Goal: Contribute content: Contribute content

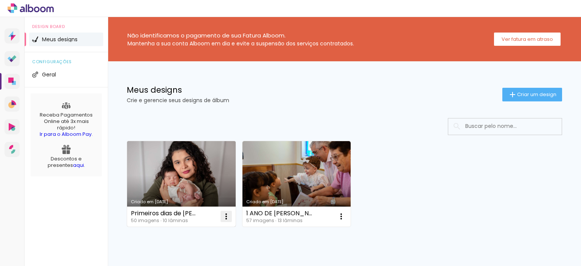
click at [226, 217] on iron-icon at bounding box center [226, 216] width 9 height 9
click at [213, 263] on paper-item "Excluir" at bounding box center [196, 266] width 74 height 15
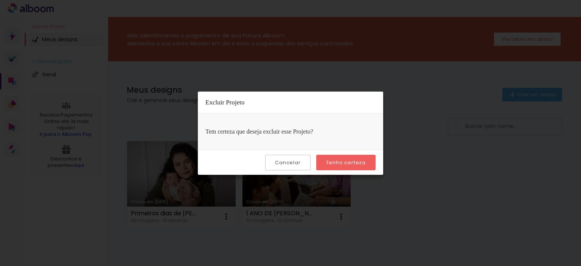
click at [0, 0] on slot "Tenho certeza" at bounding box center [0, 0] width 0 height 0
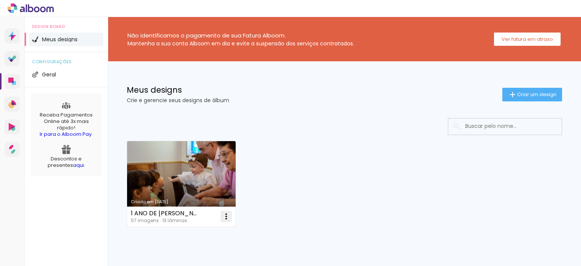
click at [229, 219] on iron-icon at bounding box center [226, 216] width 9 height 9
click at [200, 262] on paper-item "Excluir" at bounding box center [196, 266] width 74 height 15
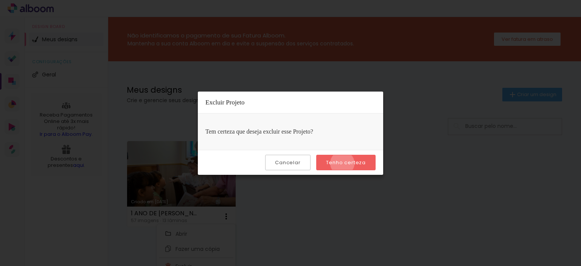
click at [0, 0] on slot "Tenho certeza" at bounding box center [0, 0] width 0 height 0
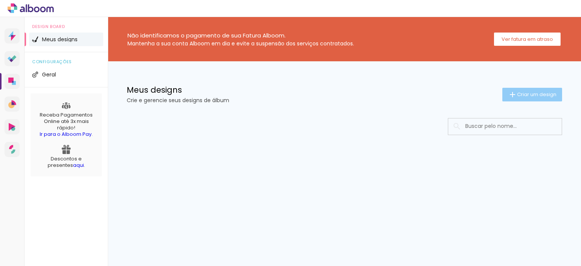
click at [524, 93] on span "Criar um design" at bounding box center [536, 94] width 39 height 5
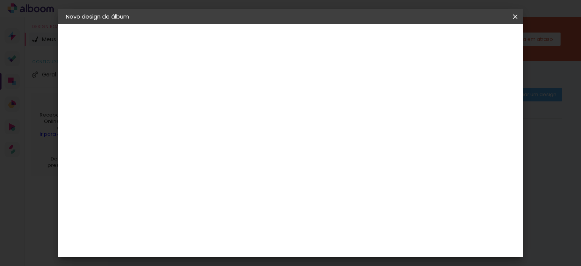
click at [189, 104] on input at bounding box center [189, 102] width 0 height 12
click at [211, 107] on div at bounding box center [189, 101] width 43 height 57
click at [189, 102] on input at bounding box center [189, 102] width 0 height 12
type input "Davi e Fabrício"
type paper-input "Davi e Fabrício"
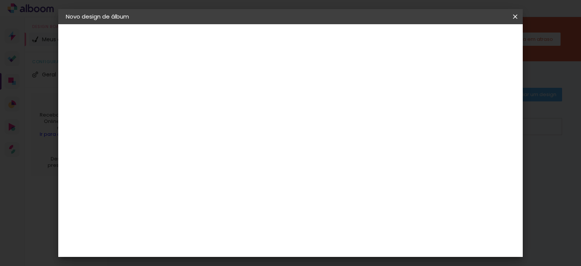
click at [0, 0] on slot "Avançar" at bounding box center [0, 0] width 0 height 0
click at [0, 0] on slot "Tamanho Livre" at bounding box center [0, 0] width 0 height 0
click at [0, 0] on slot "Avançar" at bounding box center [0, 0] width 0 height 0
click at [265, 119] on span "30" at bounding box center [265, 118] width 12 height 11
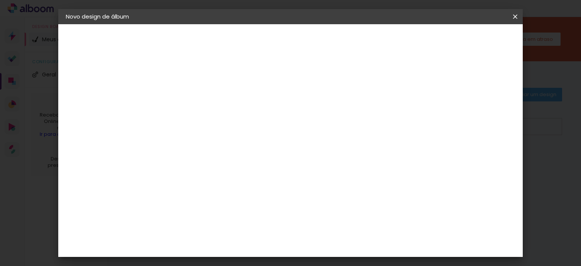
click at [336, 231] on input "60" at bounding box center [332, 230] width 20 height 11
type input "50"
type paper-input "50"
drag, startPoint x: 187, startPoint y: 211, endPoint x: 182, endPoint y: 211, distance: 4.9
click at [182, 211] on input "30" at bounding box center [182, 211] width 20 height 11
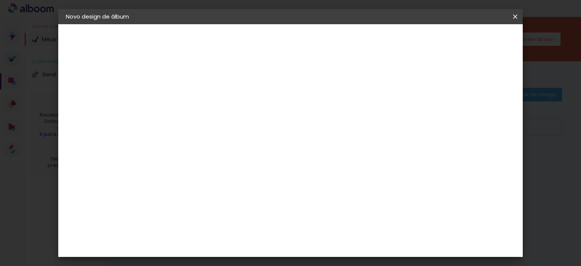
type input "20"
type paper-input "20"
click at [375, 85] on div "25 cm cm cm mm A maioria das encadernadoras sugere 5mm de sangria." at bounding box center [322, 55] width 330 height 60
click at [468, 39] on span "Iniciar design" at bounding box center [450, 39] width 34 height 5
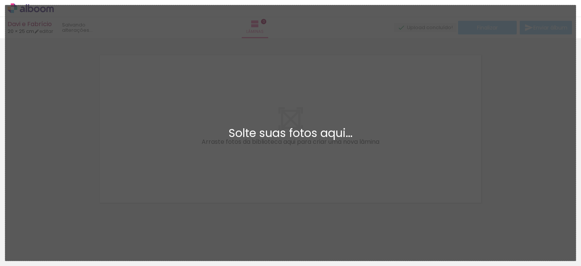
scroll to position [9, 0]
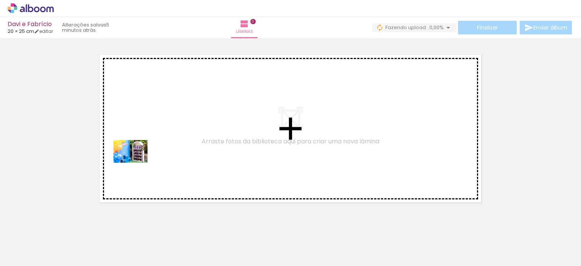
drag, startPoint x: 81, startPoint y: 251, endPoint x: 135, endPoint y: 214, distance: 65.0
click at [141, 145] on quentale-workspace at bounding box center [290, 133] width 581 height 266
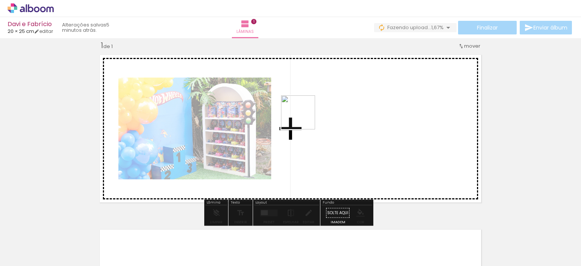
drag, startPoint x: 141, startPoint y: 231, endPoint x: 318, endPoint y: 102, distance: 218.9
click at [318, 102] on quentale-workspace at bounding box center [290, 133] width 581 height 266
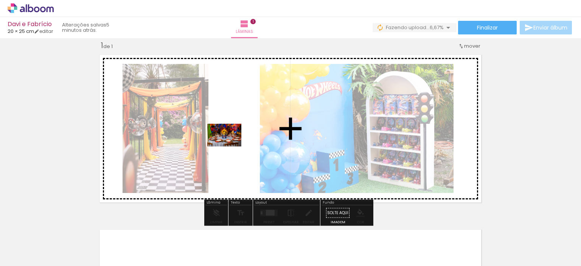
drag, startPoint x: 210, startPoint y: 245, endPoint x: 228, endPoint y: 142, distance: 104.8
click at [228, 142] on quentale-workspace at bounding box center [290, 133] width 581 height 266
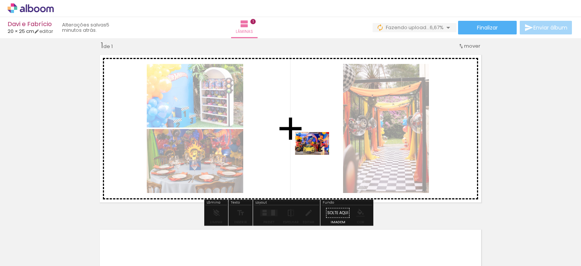
drag, startPoint x: 419, startPoint y: 248, endPoint x: 318, endPoint y: 155, distance: 137.5
click at [318, 155] on quentale-workspace at bounding box center [290, 133] width 581 height 266
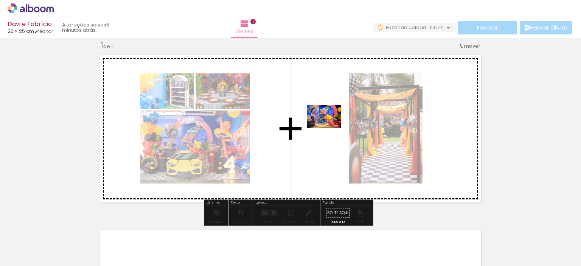
drag, startPoint x: 465, startPoint y: 250, endPoint x: 381, endPoint y: 160, distance: 123.1
click at [322, 124] on quentale-workspace at bounding box center [290, 133] width 581 height 266
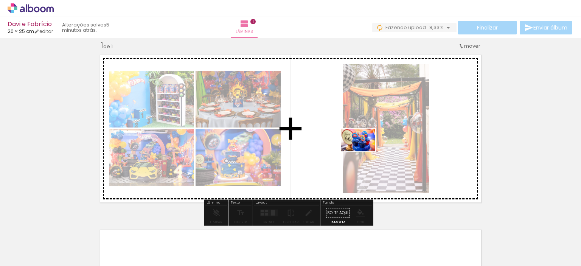
drag, startPoint x: 502, startPoint y: 240, endPoint x: 415, endPoint y: 174, distance: 109.3
click at [360, 149] on quentale-workspace at bounding box center [290, 133] width 581 height 266
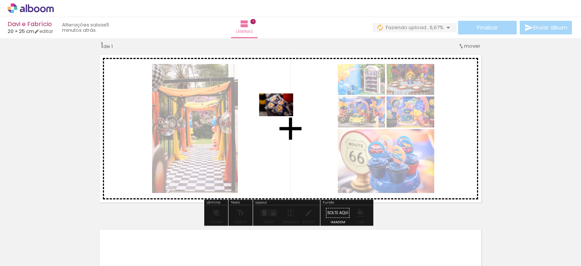
drag, startPoint x: 541, startPoint y: 242, endPoint x: 282, endPoint y: 118, distance: 286.8
click at [282, 118] on quentale-workspace at bounding box center [290, 133] width 581 height 266
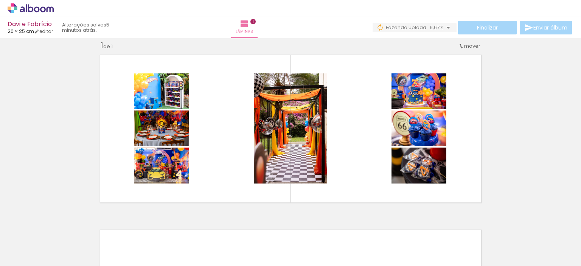
scroll to position [0, 0]
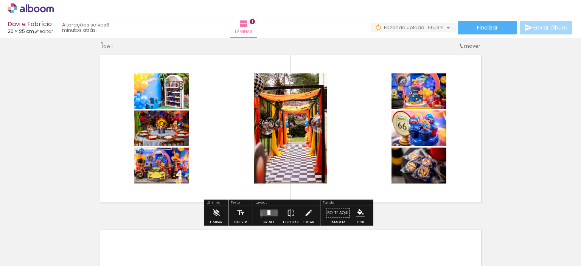
click at [265, 214] on quentale-layouter at bounding box center [268, 212] width 17 height 7
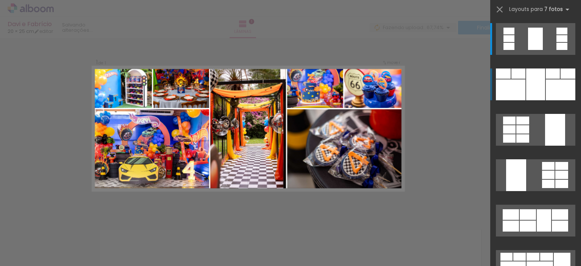
click at [562, 89] on div at bounding box center [559, 89] width 29 height 21
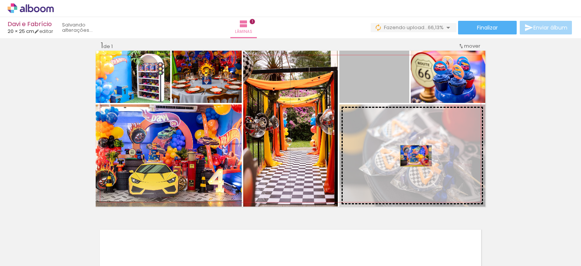
drag, startPoint x: 383, startPoint y: 84, endPoint x: 412, endPoint y: 155, distance: 77.1
click at [0, 0] on slot at bounding box center [0, 0] width 0 height 0
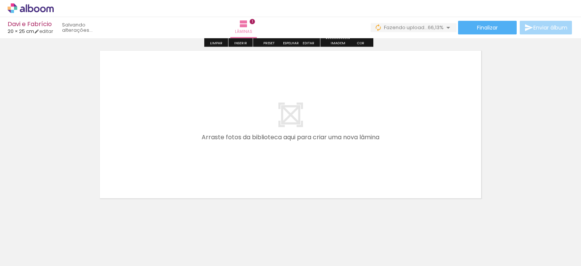
scroll to position [198, 0]
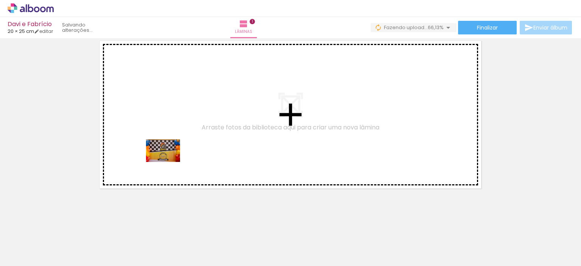
drag, startPoint x: 166, startPoint y: 248, endPoint x: 169, endPoint y: 162, distance: 85.8
click at [169, 162] on quentale-workspace at bounding box center [290, 133] width 581 height 266
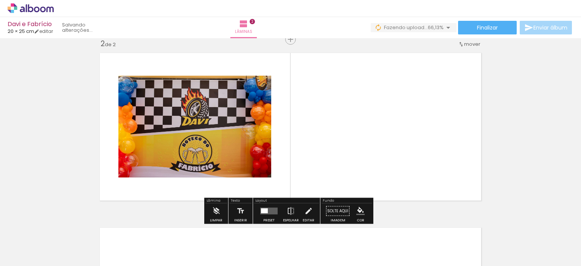
scroll to position [184, 0]
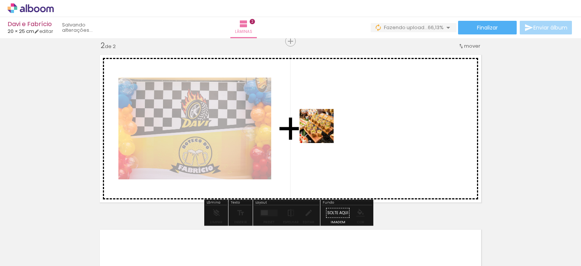
drag, startPoint x: 256, startPoint y: 243, endPoint x: 323, endPoint y: 130, distance: 131.9
click at [323, 130] on quentale-workspace at bounding box center [290, 133] width 581 height 266
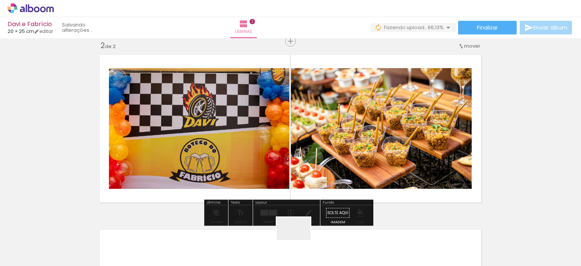
drag, startPoint x: 299, startPoint y: 242, endPoint x: 342, endPoint y: 234, distance: 44.2
click at [342, 128] on quentale-workspace at bounding box center [290, 133] width 581 height 266
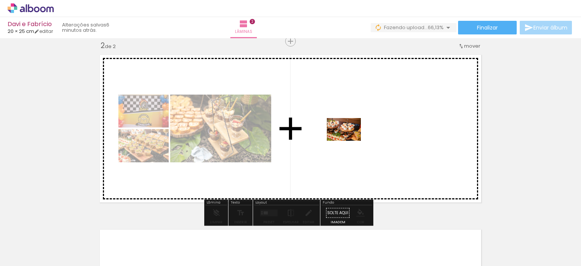
drag, startPoint x: 339, startPoint y: 246, endPoint x: 367, endPoint y: 208, distance: 47.8
click at [349, 140] on quentale-workspace at bounding box center [290, 133] width 581 height 266
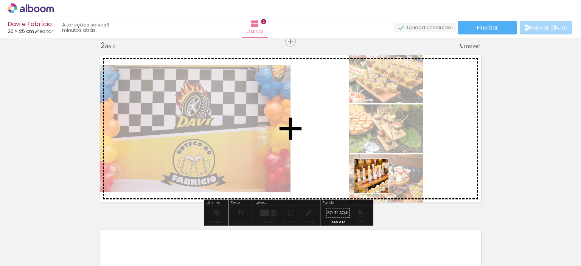
drag, startPoint x: 373, startPoint y: 236, endPoint x: 350, endPoint y: 198, distance: 43.8
click at [377, 150] on quentale-workspace at bounding box center [290, 133] width 581 height 266
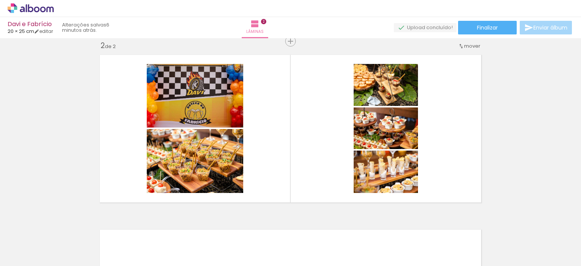
scroll to position [0, 2108]
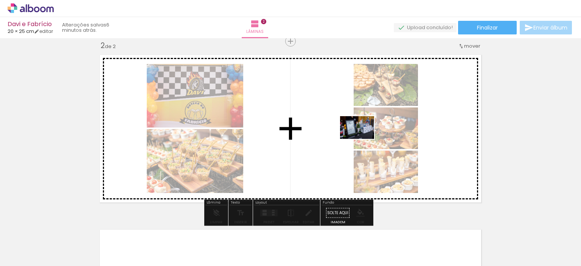
drag, startPoint x: 555, startPoint y: 243, endPoint x: 422, endPoint y: 175, distance: 149.3
click at [337, 130] on quentale-workspace at bounding box center [290, 133] width 581 height 266
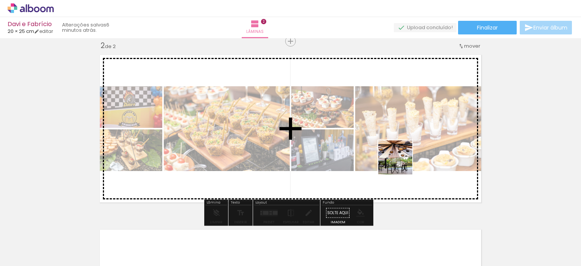
drag, startPoint x: 504, startPoint y: 238, endPoint x: 318, endPoint y: 127, distance: 216.3
click at [318, 127] on quentale-workspace at bounding box center [290, 133] width 581 height 266
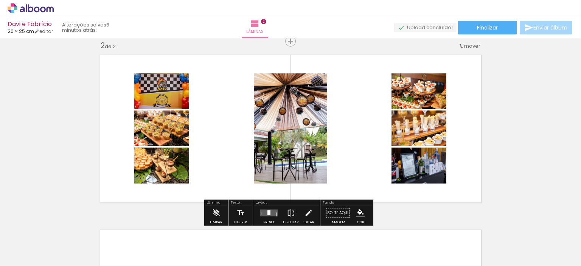
click at [268, 214] on div at bounding box center [268, 212] width 3 height 5
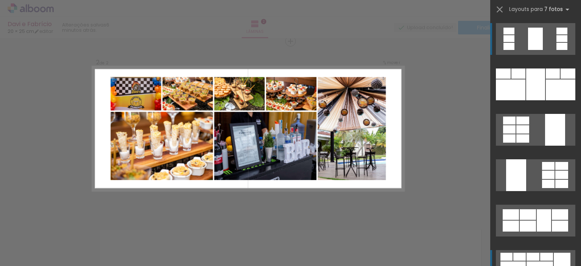
click at [547, 261] on div at bounding box center [539, 269] width 26 height 17
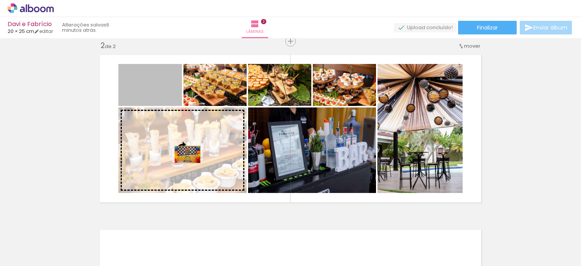
drag, startPoint x: 158, startPoint y: 93, endPoint x: 185, endPoint y: 154, distance: 66.5
click at [0, 0] on slot at bounding box center [0, 0] width 0 height 0
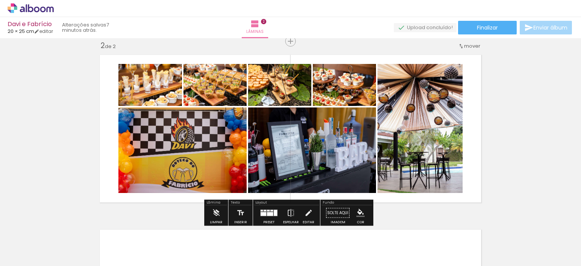
click at [537, 132] on div "Inserir lâmina 1 de 2 Inserir lâmina 2 de 2" at bounding box center [290, 119] width 581 height 524
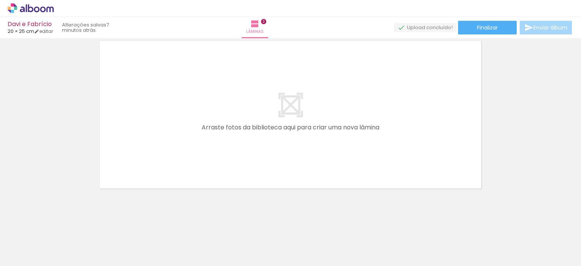
scroll to position [0, 486]
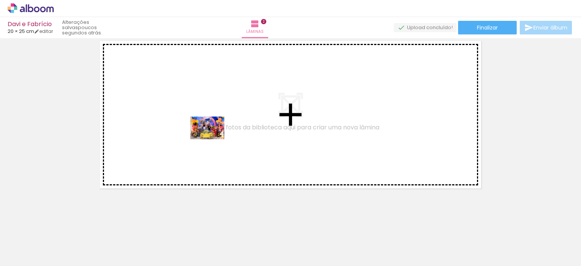
drag, startPoint x: 316, startPoint y: 245, endPoint x: 213, endPoint y: 139, distance: 147.8
click at [213, 139] on quentale-workspace at bounding box center [290, 133] width 581 height 266
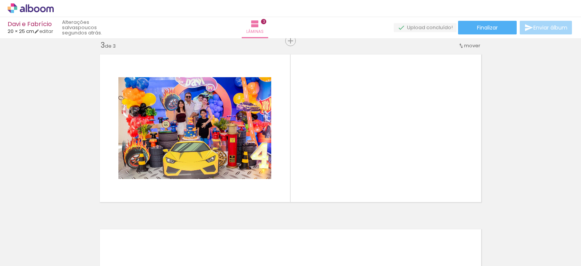
scroll to position [359, 0]
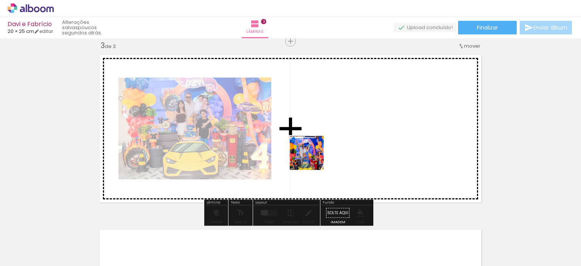
drag, startPoint x: 356, startPoint y: 249, endPoint x: 312, endPoint y: 158, distance: 100.9
click at [312, 158] on quentale-workspace at bounding box center [290, 133] width 581 height 266
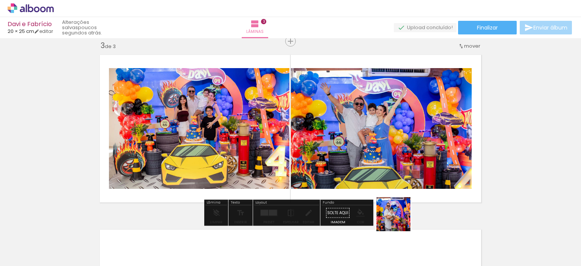
drag, startPoint x: 401, startPoint y: 248, endPoint x: 373, endPoint y: 148, distance: 103.9
click at [373, 148] on quentale-workspace at bounding box center [290, 133] width 581 height 266
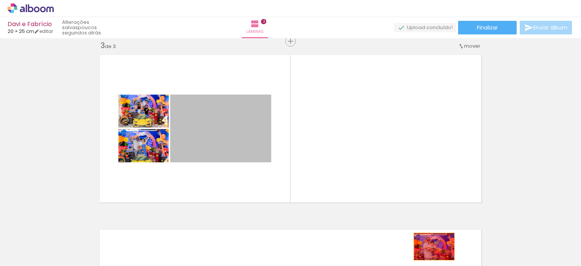
drag, startPoint x: 226, startPoint y: 137, endPoint x: 431, endPoint y: 246, distance: 232.0
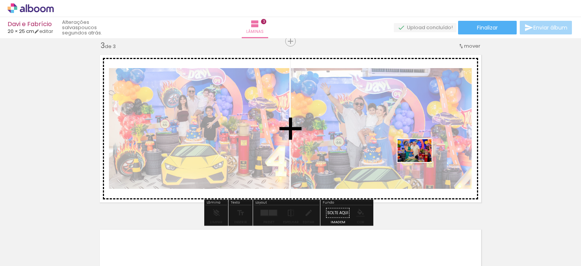
drag, startPoint x: 570, startPoint y: 245, endPoint x: 419, endPoint y: 162, distance: 172.4
click at [419, 162] on quentale-workspace at bounding box center [290, 133] width 581 height 266
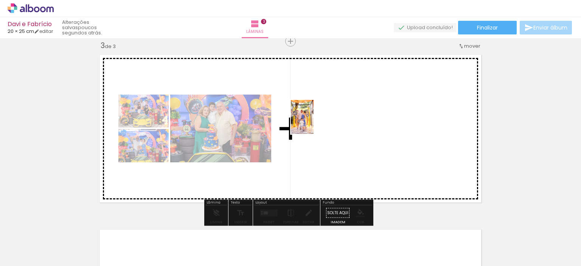
drag, startPoint x: 526, startPoint y: 249, endPoint x: 313, endPoint y: 122, distance: 247.5
click at [313, 122] on quentale-workspace at bounding box center [290, 133] width 581 height 266
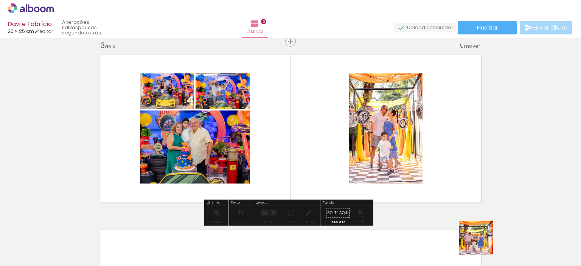
click at [481, 243] on div at bounding box center [478, 240] width 25 height 37
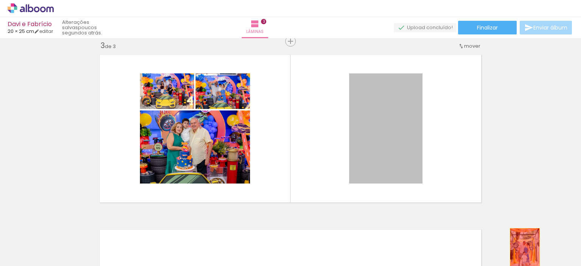
drag, startPoint x: 386, startPoint y: 134, endPoint x: 522, endPoint y: 250, distance: 178.9
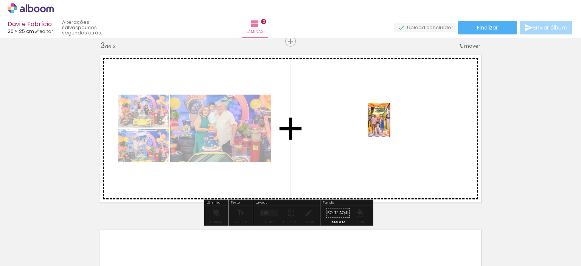
drag, startPoint x: 480, startPoint y: 238, endPoint x: 389, endPoint y: 126, distance: 144.1
click at [389, 126] on quentale-workspace at bounding box center [290, 133] width 581 height 266
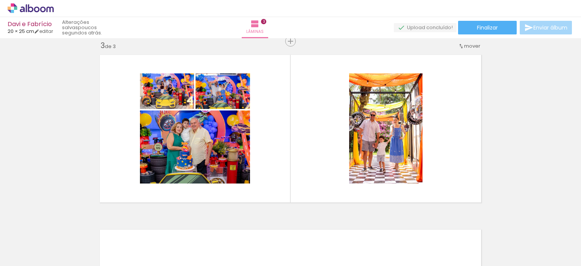
scroll to position [0, 1340]
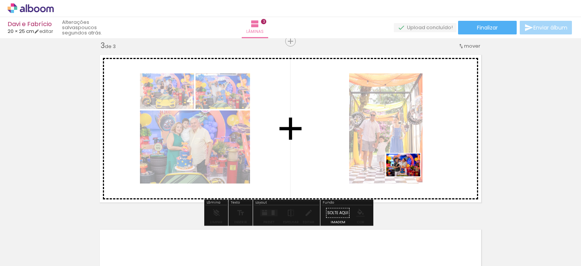
drag, startPoint x: 392, startPoint y: 246, endPoint x: 409, endPoint y: 176, distance: 71.4
click at [409, 176] on quentale-workspace at bounding box center [290, 133] width 581 height 266
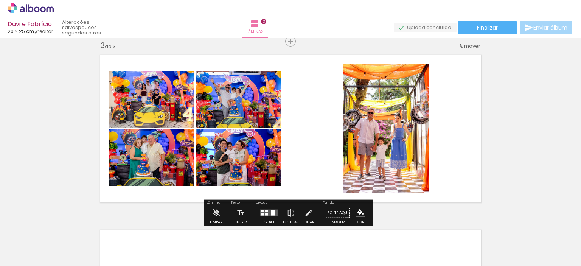
click at [271, 214] on div at bounding box center [273, 213] width 4 height 6
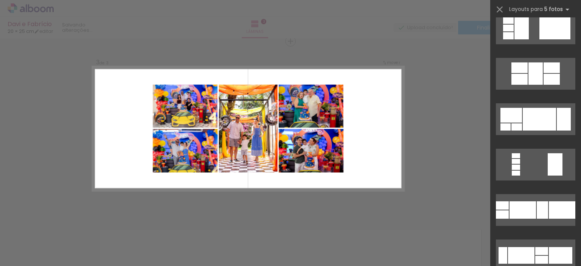
scroll to position [378, 0]
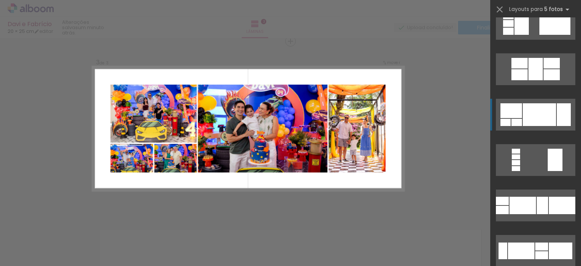
click at [547, 120] on div at bounding box center [538, 114] width 33 height 23
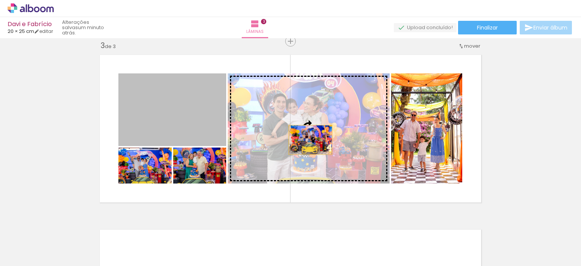
drag, startPoint x: 175, startPoint y: 122, endPoint x: 307, endPoint y: 139, distance: 133.1
click at [0, 0] on slot at bounding box center [0, 0] width 0 height 0
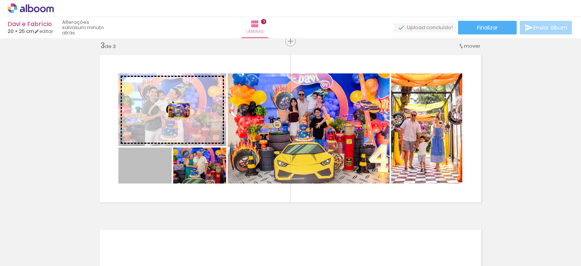
drag, startPoint x: 156, startPoint y: 175, endPoint x: 176, endPoint y: 110, distance: 68.0
click at [0, 0] on slot at bounding box center [0, 0] width 0 height 0
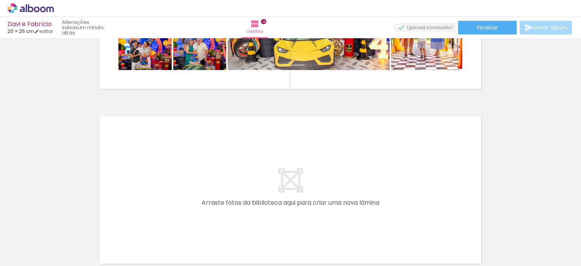
scroll to position [0, 616]
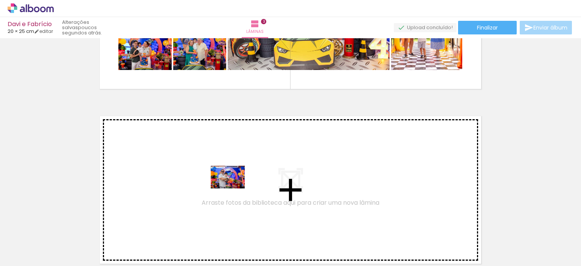
drag, startPoint x: 272, startPoint y: 246, endPoint x: 233, endPoint y: 188, distance: 69.5
click at [233, 188] on quentale-workspace at bounding box center [290, 133] width 581 height 266
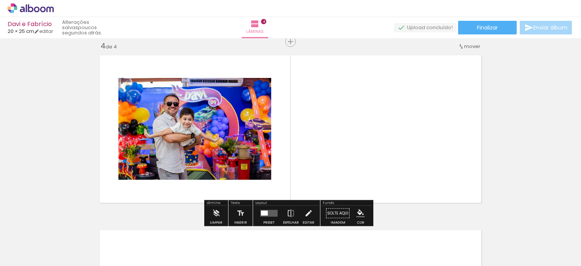
scroll to position [533, 0]
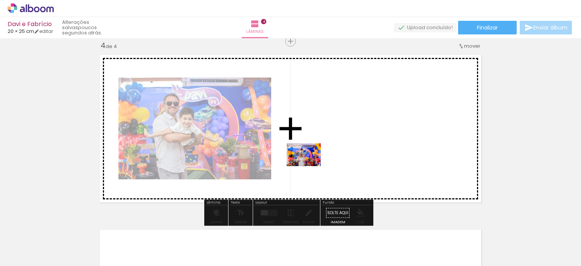
drag, startPoint x: 313, startPoint y: 246, endPoint x: 309, endPoint y: 166, distance: 80.6
click at [309, 166] on quentale-workspace at bounding box center [290, 133] width 581 height 266
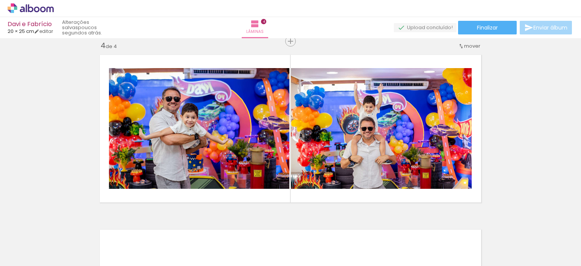
scroll to position [0, 1090]
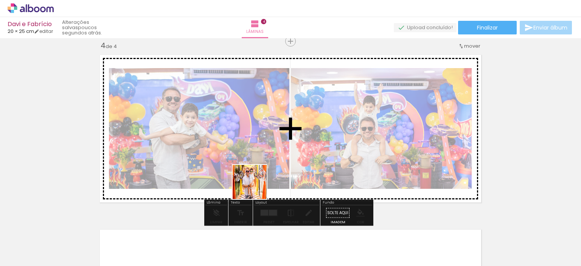
drag, startPoint x: 260, startPoint y: 242, endPoint x: 274, endPoint y: 211, distance: 33.7
click at [255, 186] on quentale-workspace at bounding box center [290, 133] width 581 height 266
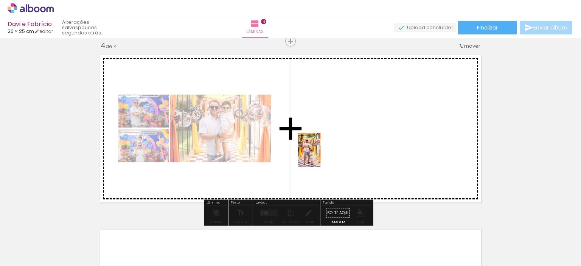
drag, startPoint x: 305, startPoint y: 248, endPoint x: 320, endPoint y: 155, distance: 94.2
click at [320, 155] on quentale-workspace at bounding box center [290, 133] width 581 height 266
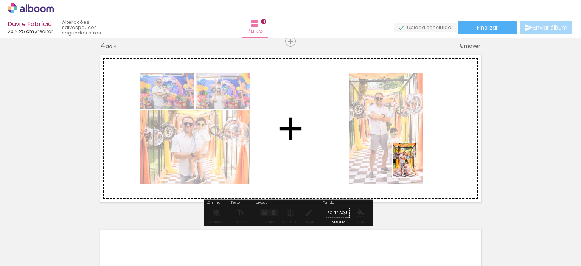
drag, startPoint x: 389, startPoint y: 248, endPoint x: 415, endPoint y: 166, distance: 86.1
click at [415, 166] on quentale-workspace at bounding box center [290, 133] width 581 height 266
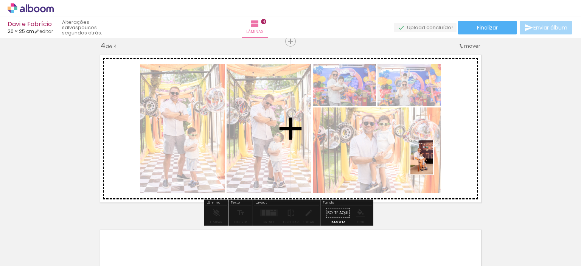
drag, startPoint x: 433, startPoint y: 246, endPoint x: 433, endPoint y: 163, distance: 83.2
click at [433, 163] on quentale-workspace at bounding box center [290, 133] width 581 height 266
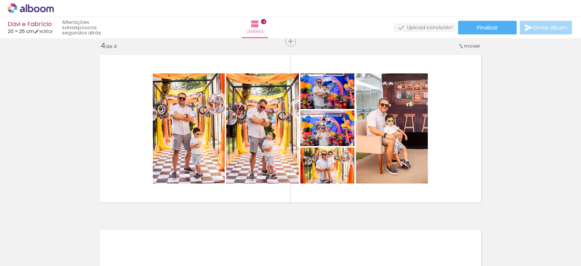
scroll to position [0, 1386]
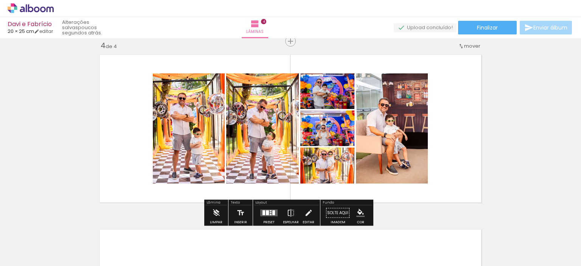
click at [266, 212] on div at bounding box center [267, 212] width 3 height 5
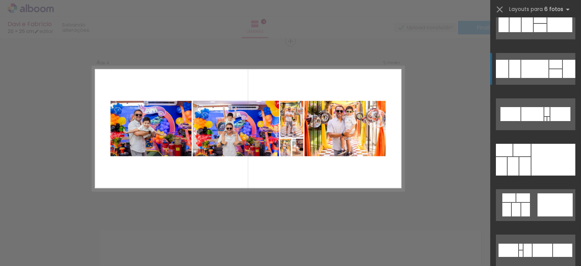
scroll to position [265, 0]
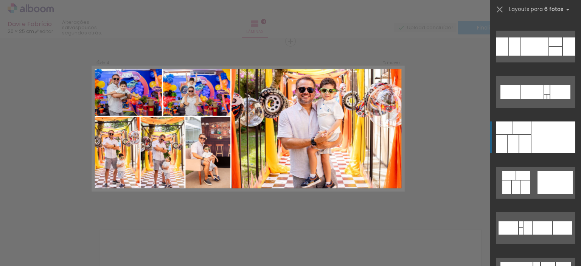
click at [550, 146] on div at bounding box center [553, 137] width 44 height 32
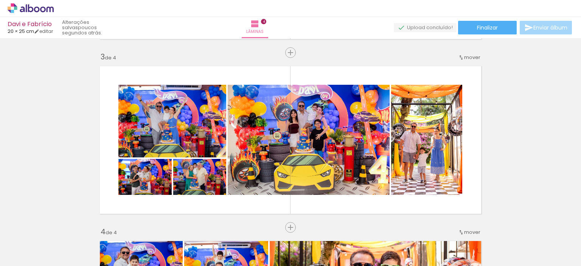
scroll to position [344, 0]
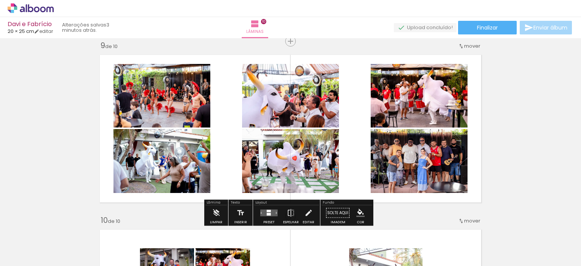
scroll to position [0, 1699]
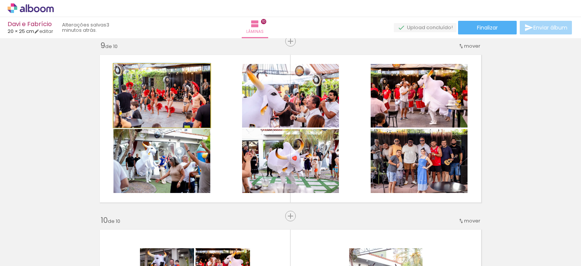
click at [167, 99] on quentale-photo at bounding box center [161, 96] width 97 height 64
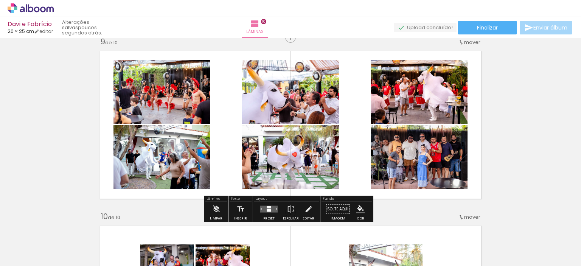
scroll to position [1407, 0]
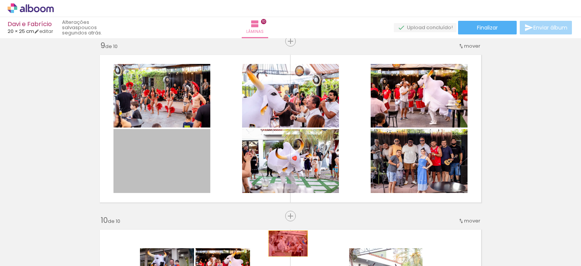
drag, startPoint x: 146, startPoint y: 171, endPoint x: 285, endPoint y: 243, distance: 156.4
click at [285, 243] on quentale-workspace at bounding box center [290, 133] width 581 height 266
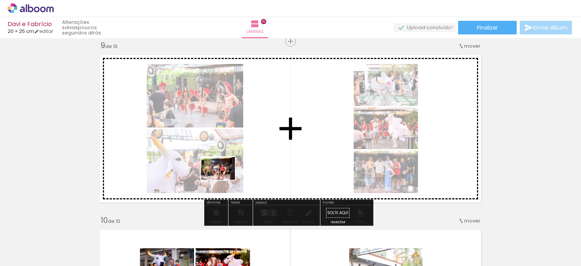
drag, startPoint x: 266, startPoint y: 246, endPoint x: 221, endPoint y: 177, distance: 83.0
click at [221, 177] on quentale-workspace at bounding box center [290, 133] width 581 height 266
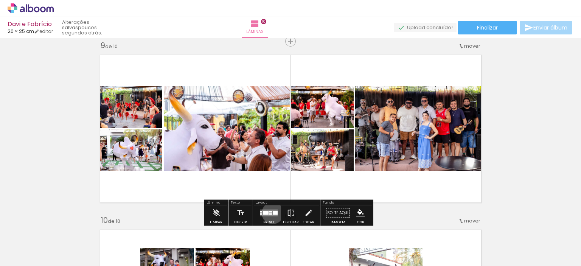
click at [273, 212] on div at bounding box center [275, 213] width 5 height 4
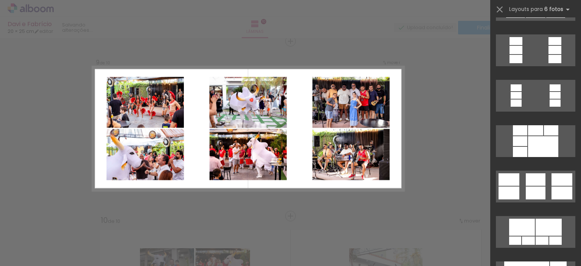
scroll to position [2004, 0]
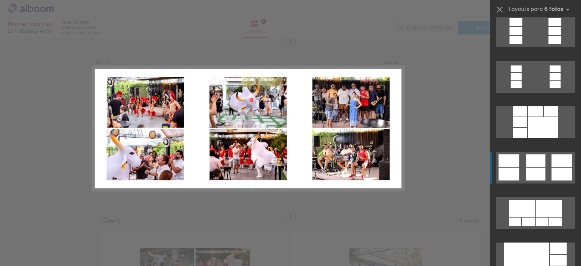
click at [526, 175] on div at bounding box center [535, 173] width 20 height 13
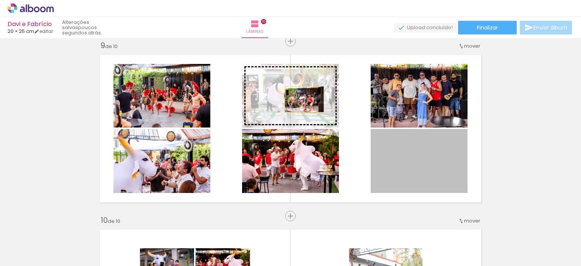
drag, startPoint x: 413, startPoint y: 158, endPoint x: 300, endPoint y: 98, distance: 128.0
click at [0, 0] on slot at bounding box center [0, 0] width 0 height 0
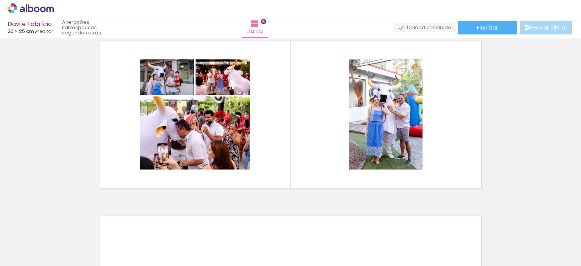
scroll to position [1596, 0]
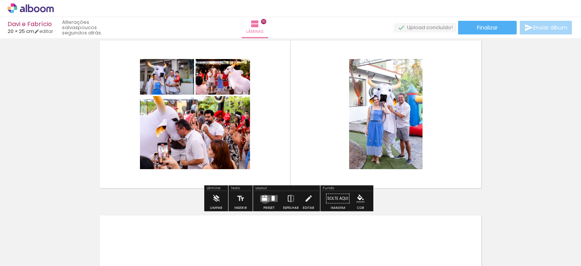
click at [263, 198] on div at bounding box center [264, 199] width 5 height 3
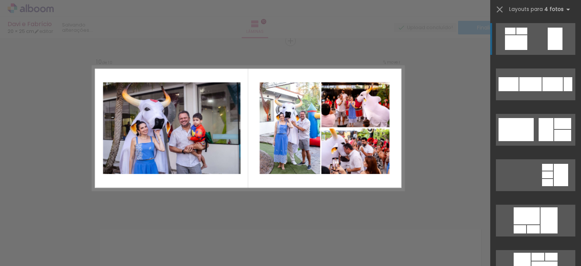
scroll to position [1581, 0]
click at [533, 136] on quentale-layouter at bounding box center [535, 130] width 79 height 32
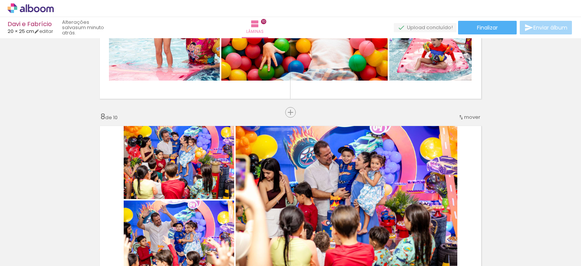
scroll to position [1196, 0]
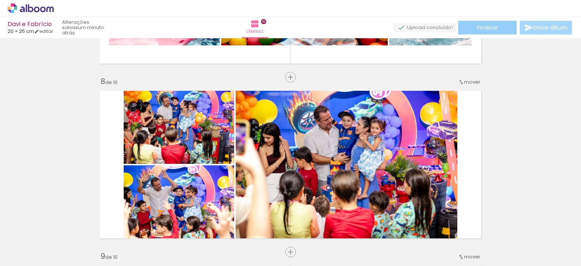
click at [493, 27] on span "Finalizar" at bounding box center [487, 27] width 21 height 5
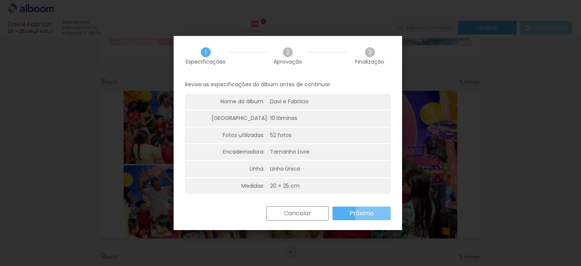
click at [376, 214] on paper-button "Próximo" at bounding box center [361, 213] width 58 height 14
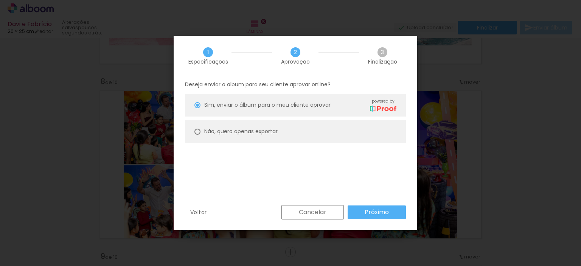
click at [0, 0] on slot "Próximo" at bounding box center [0, 0] width 0 height 0
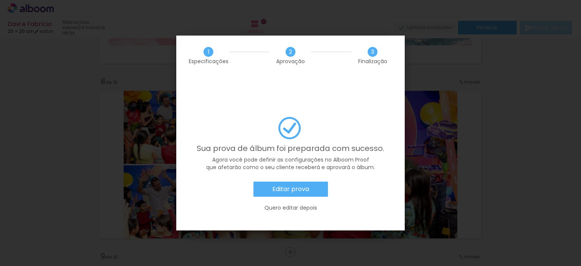
scroll to position [0, 1588]
click at [0, 0] on slot "Editar prova" at bounding box center [0, 0] width 0 height 0
